Goal: Check status: Check status

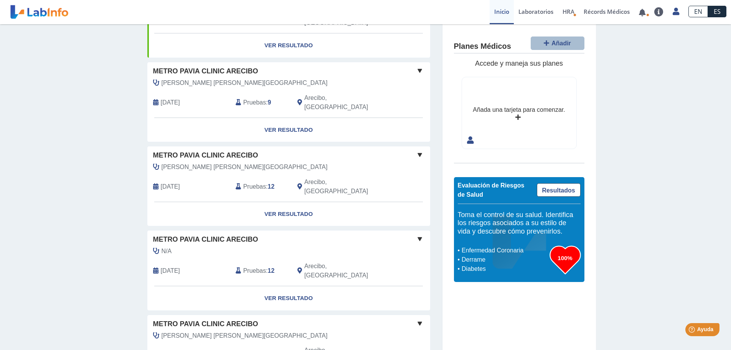
scroll to position [527, 0]
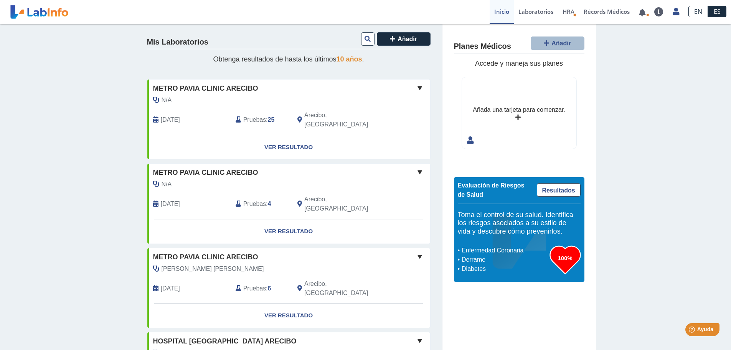
scroll to position [0, 0]
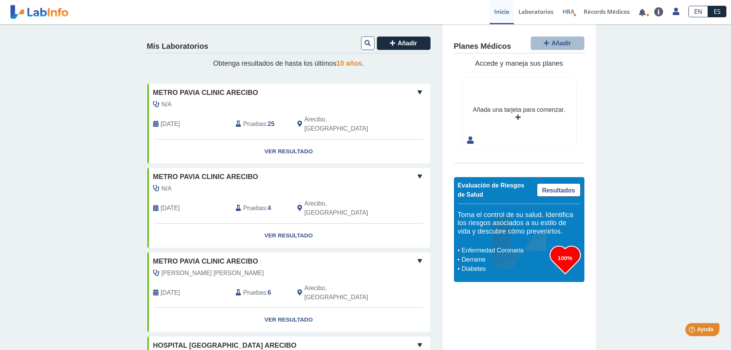
drag, startPoint x: 647, startPoint y: 74, endPoint x: 696, endPoint y: 65, distance: 50.4
click at [643, 12] on link at bounding box center [642, 13] width 16 height 6
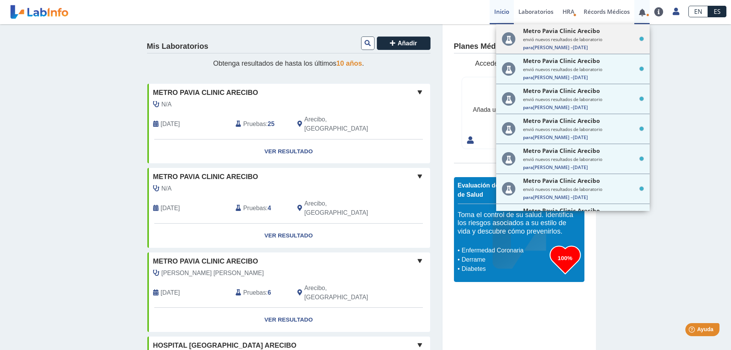
click at [599, 41] on small "envió nuevos resultados de laboratorio" at bounding box center [583, 39] width 121 height 6
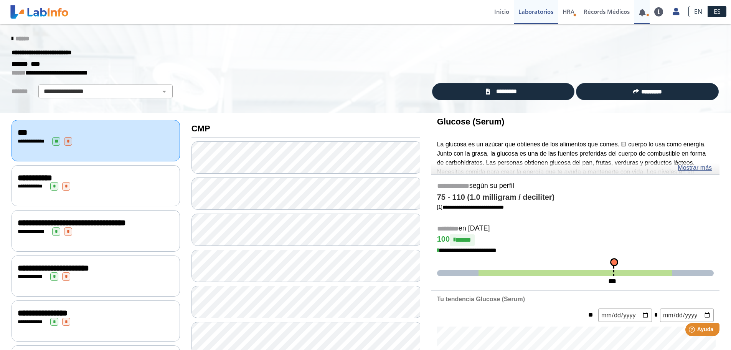
click at [643, 13] on link at bounding box center [642, 13] width 16 height 6
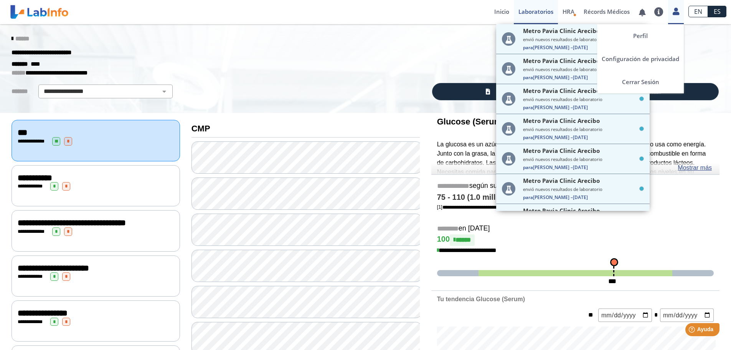
click at [674, 13] on icon at bounding box center [676, 11] width 7 height 6
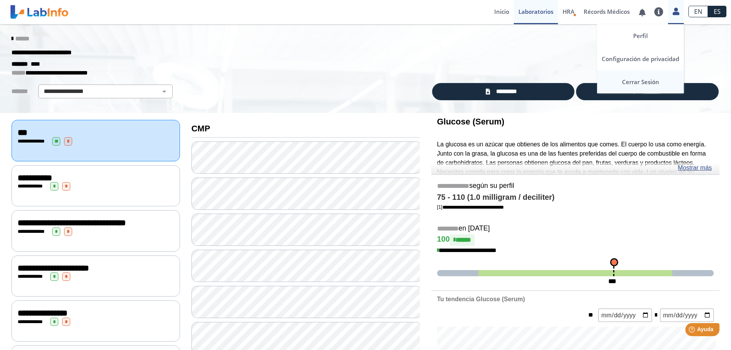
click at [641, 87] on link "Cerrar Sesión" at bounding box center [640, 81] width 87 height 23
